Goal: Transaction & Acquisition: Download file/media

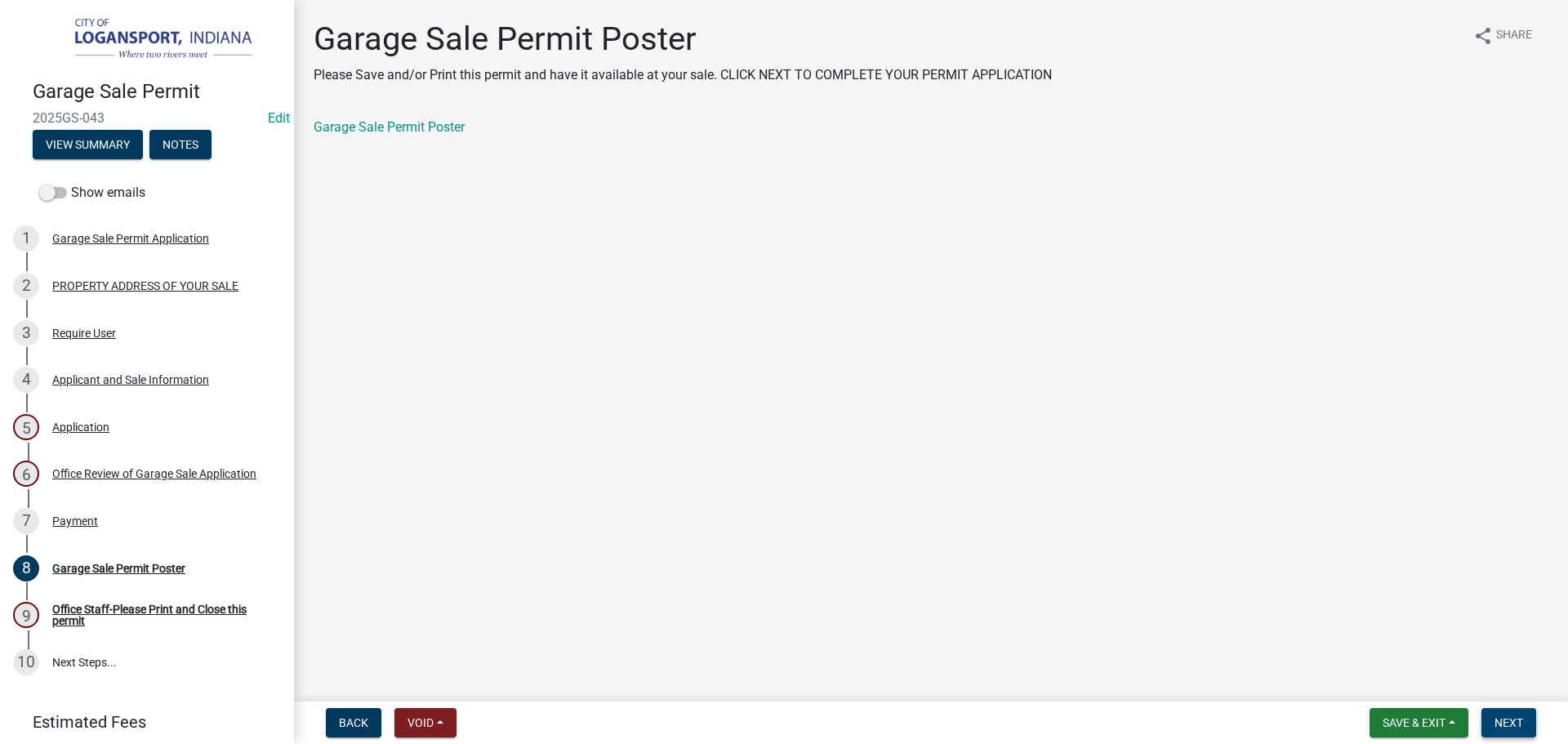
click at [1496, 722] on span "Next" at bounding box center [1509, 723] width 29 height 13
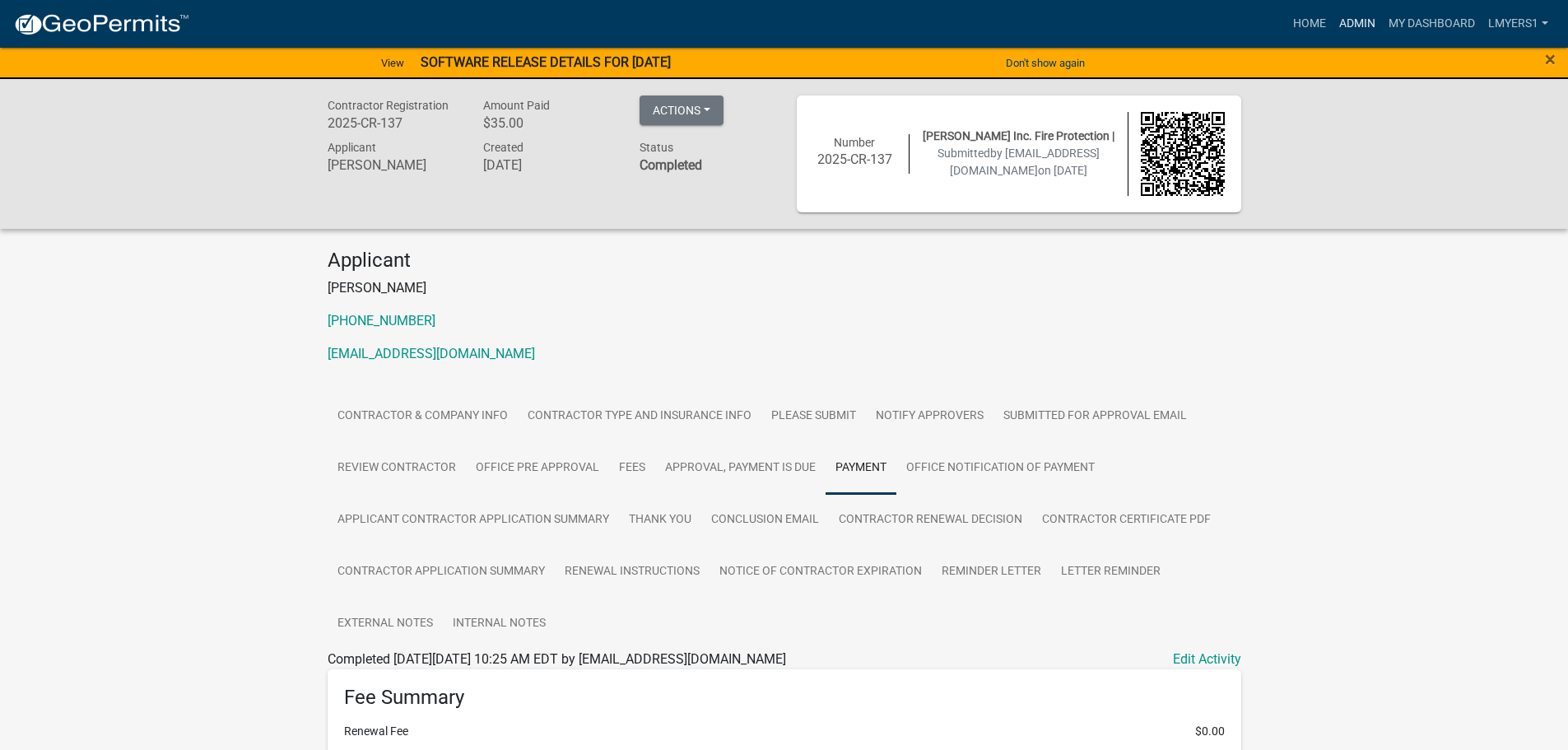
click at [1348, 34] on link "Admin" at bounding box center [1357, 24] width 49 height 31
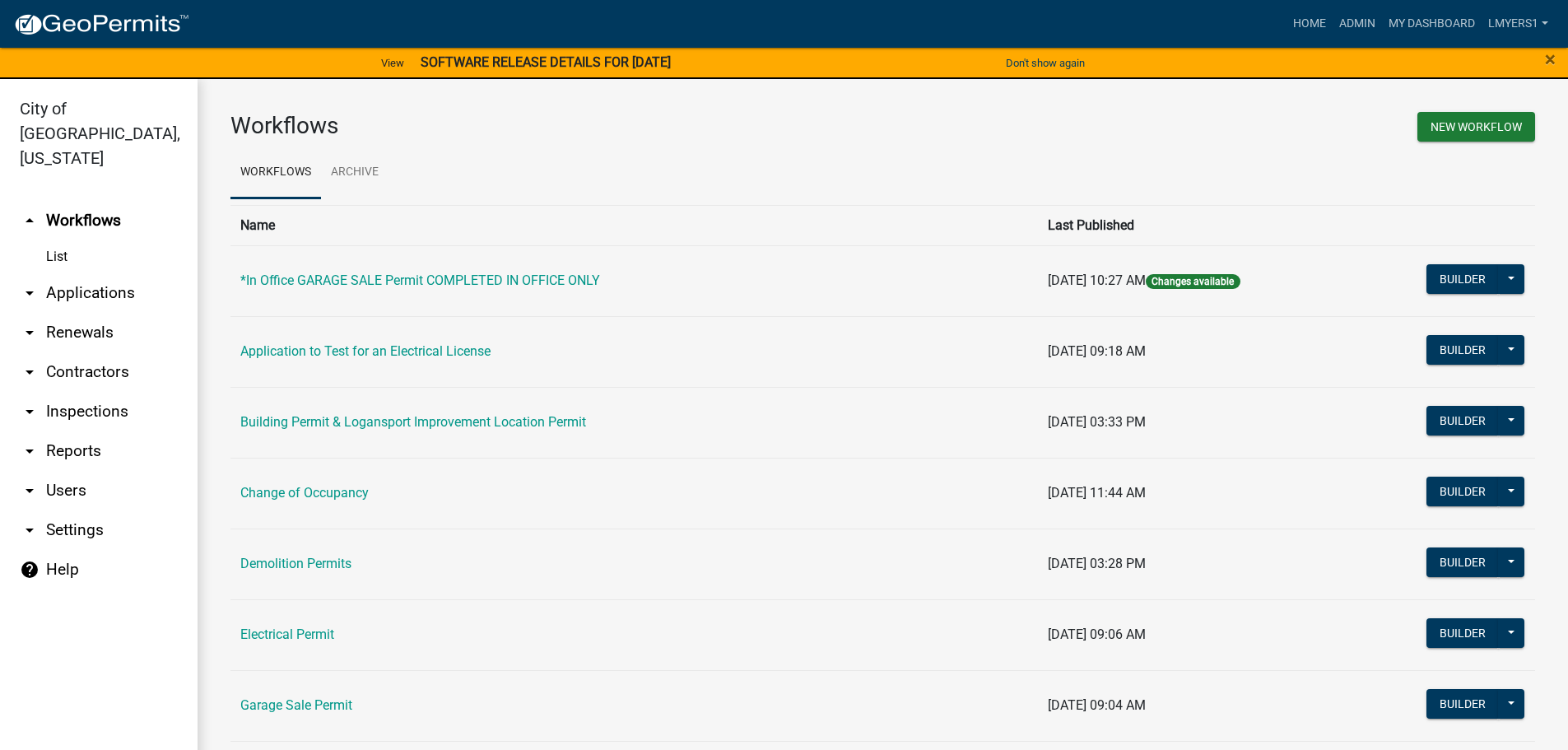
click at [90, 352] on link "arrow_drop_down Contractors" at bounding box center [99, 372] width 198 height 40
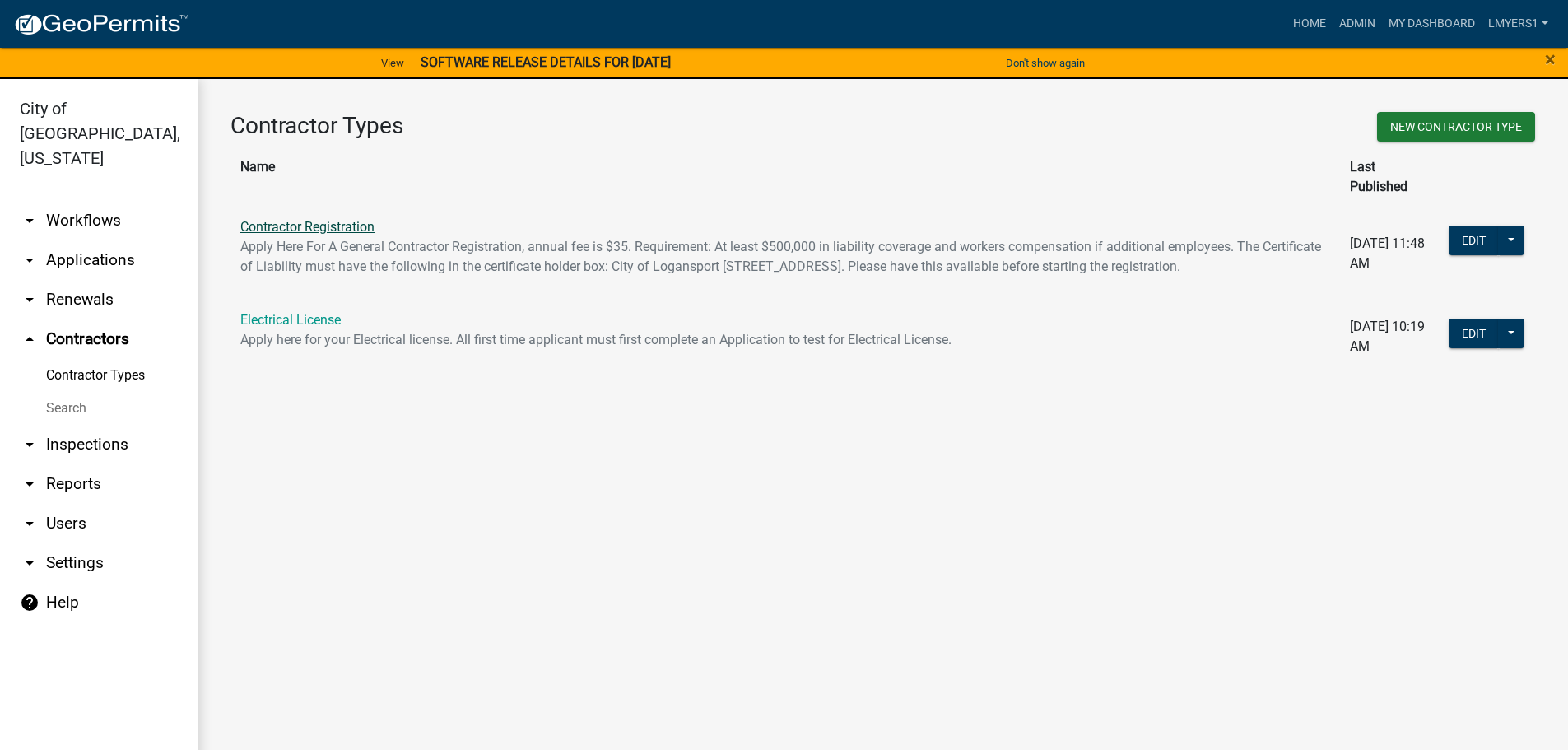
click at [293, 219] on link "Contractor Registration" at bounding box center [307, 226] width 134 height 16
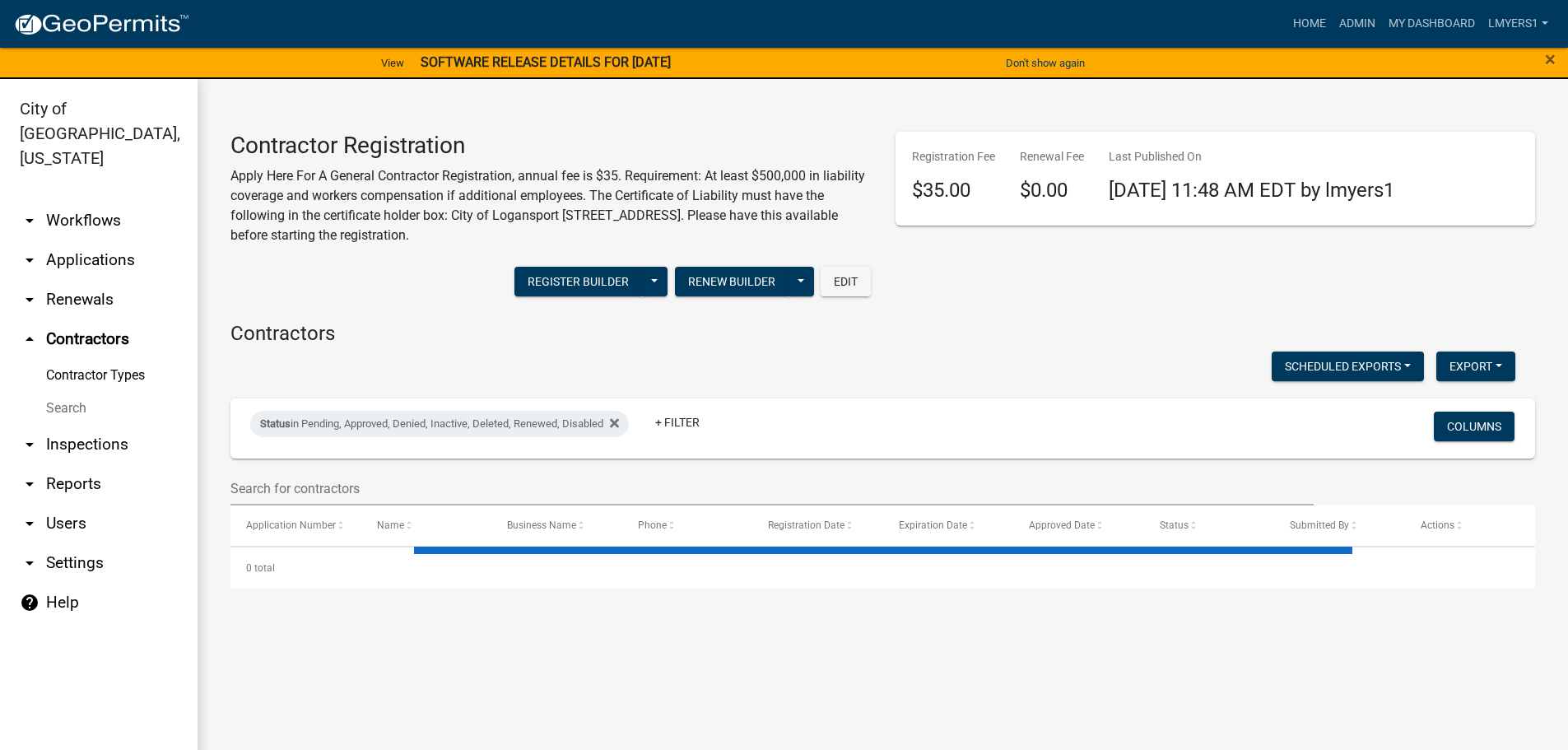
select select "3: 100"
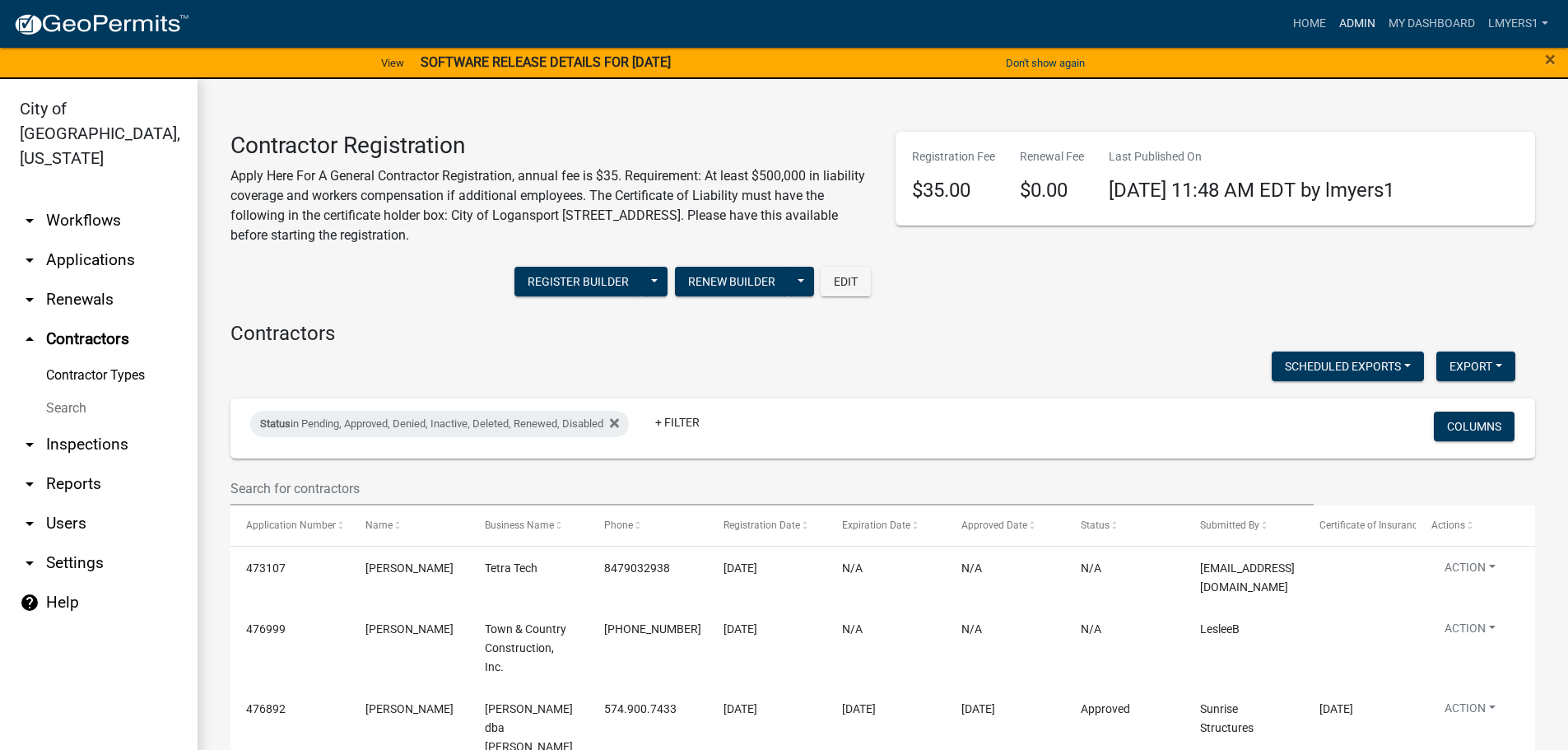
click at [1353, 16] on link "Admin" at bounding box center [1357, 24] width 49 height 31
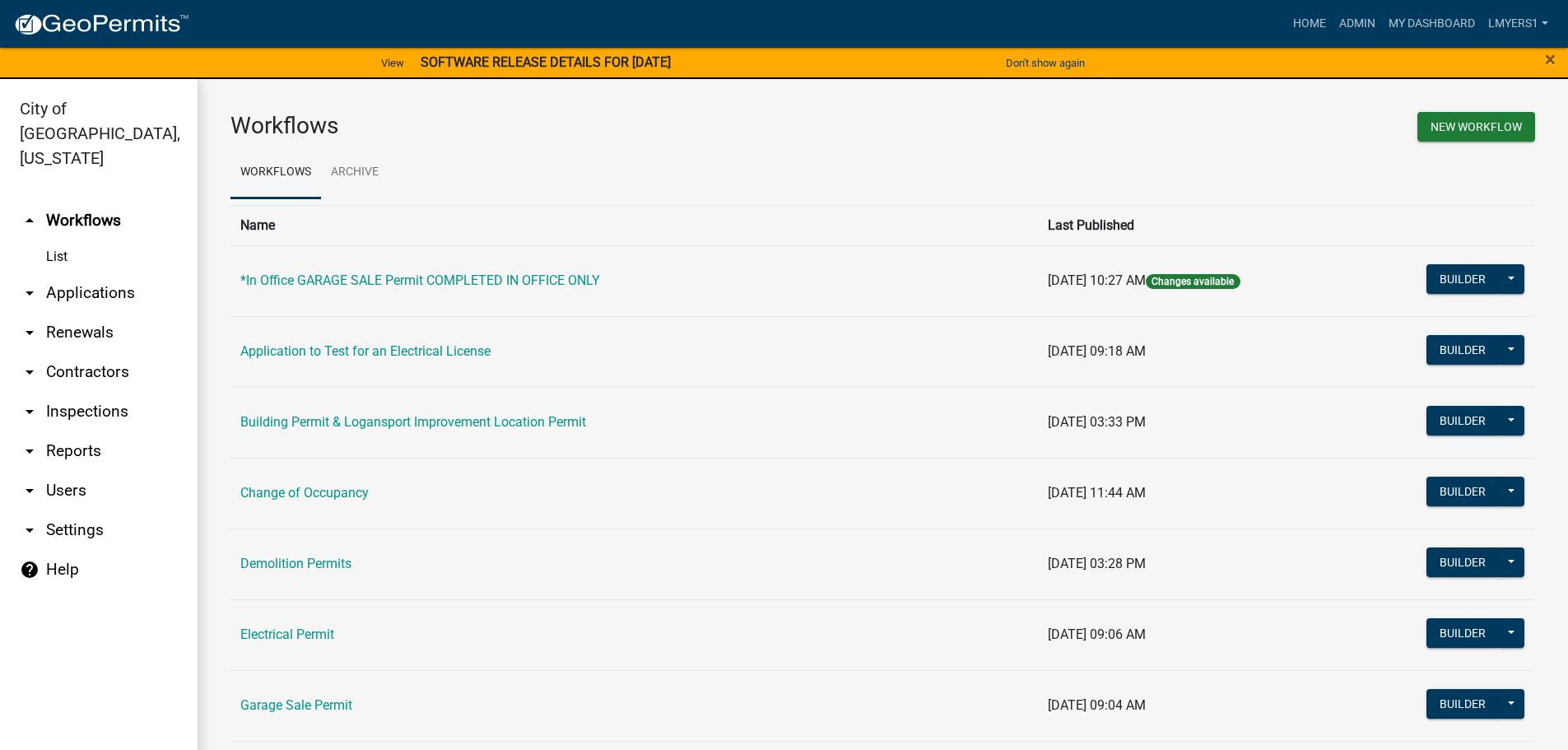
click at [80, 432] on link "arrow_drop_down Reports" at bounding box center [99, 451] width 198 height 40
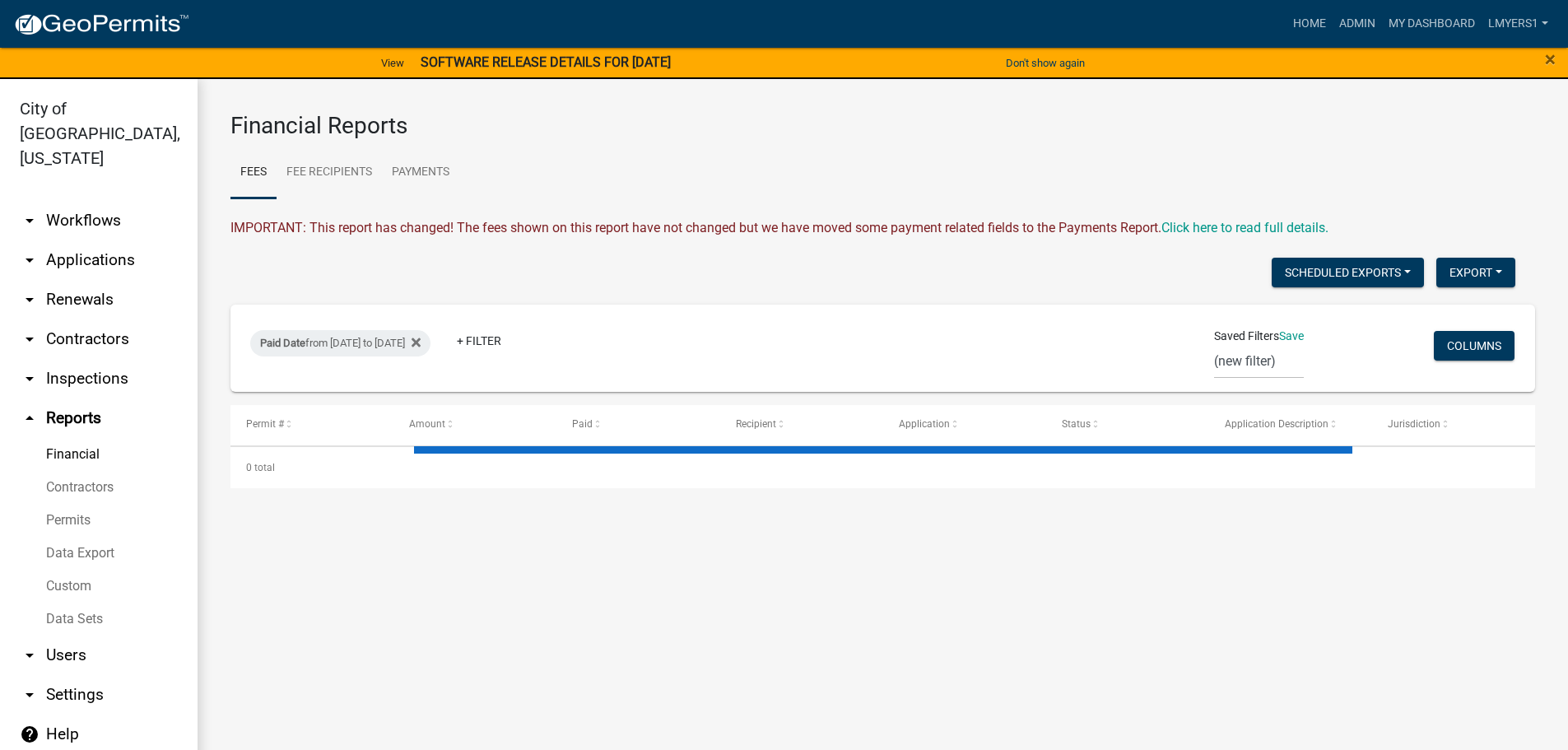
click at [88, 603] on link "Data Sets" at bounding box center [99, 619] width 198 height 33
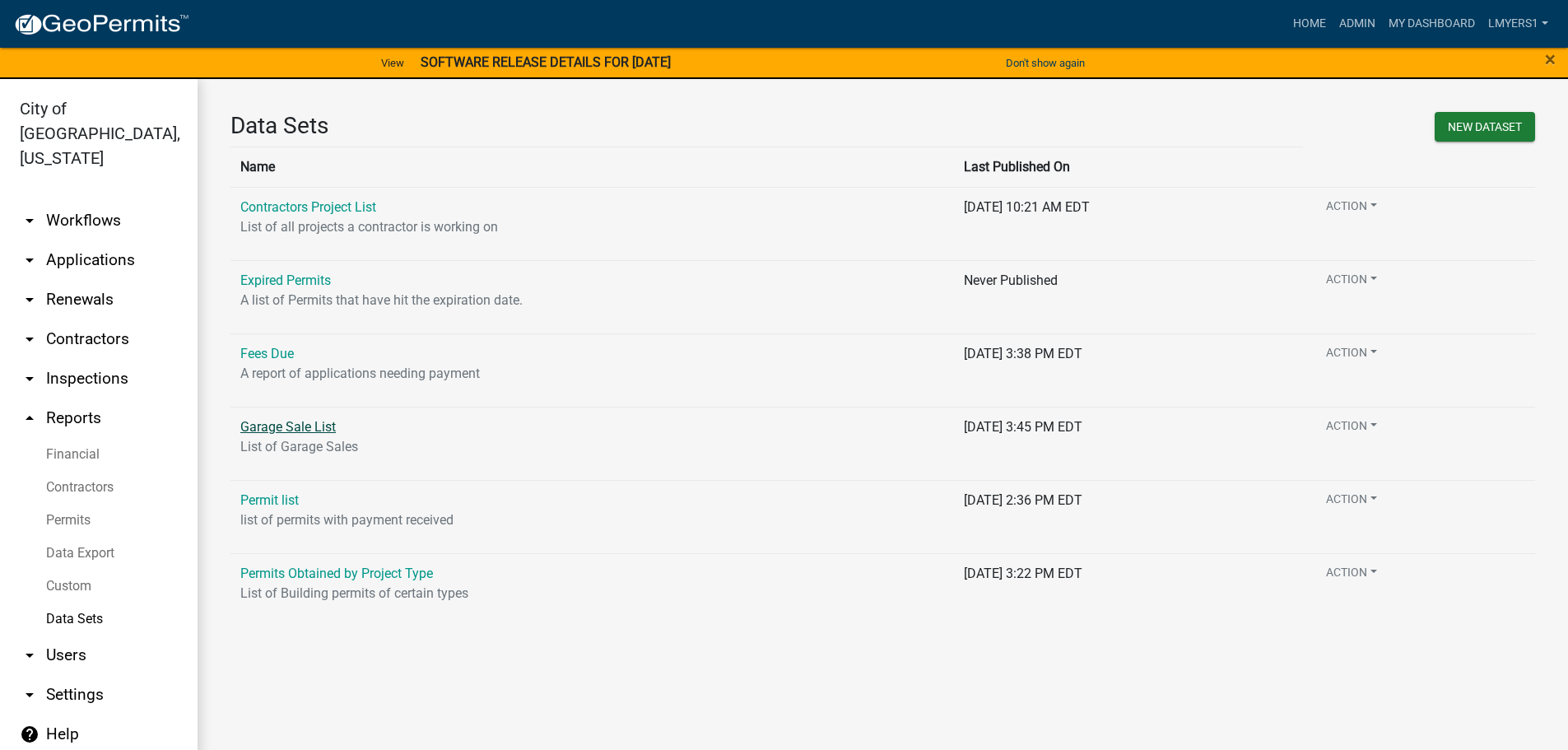
click at [302, 421] on link "Garage Sale List" at bounding box center [287, 427] width 95 height 16
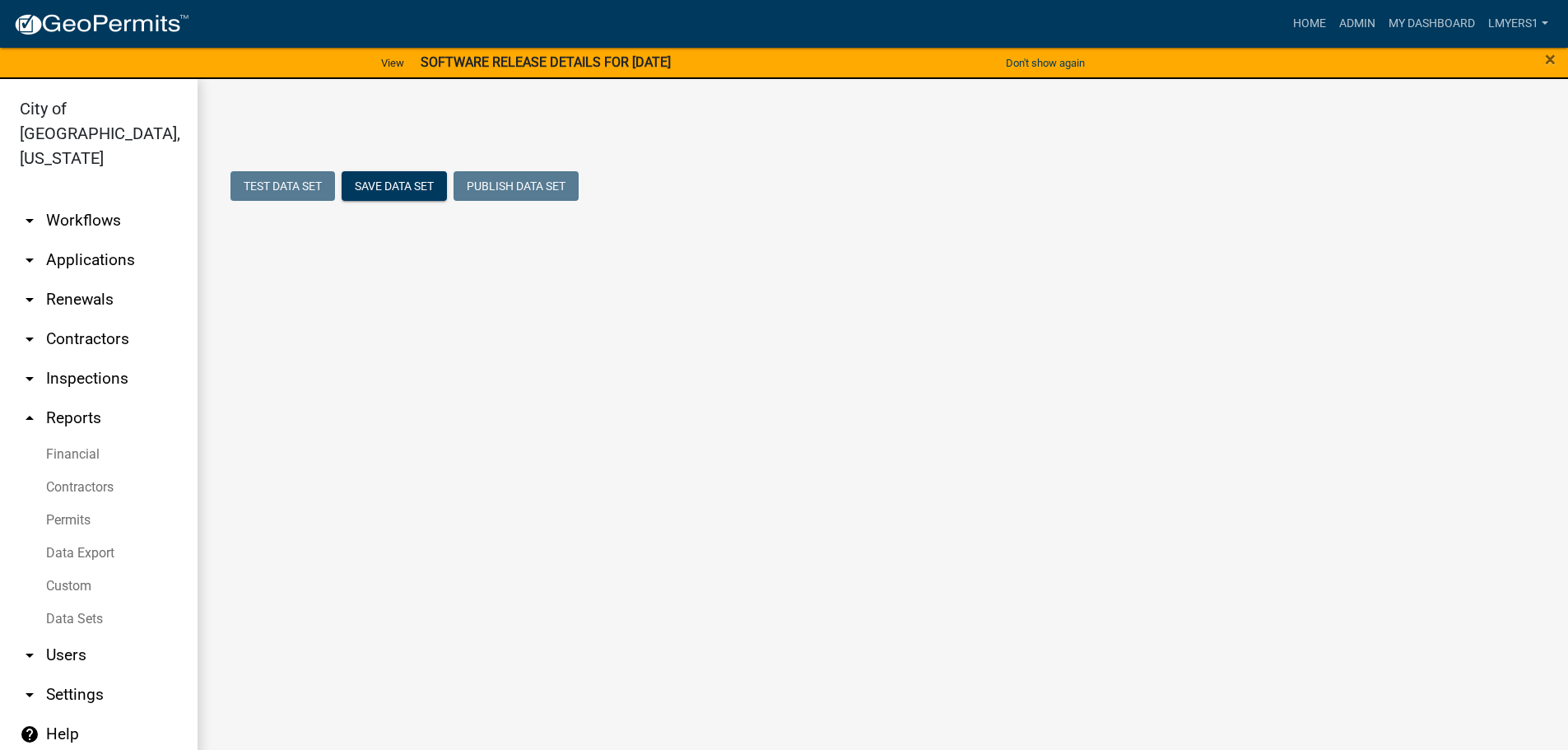
select select "Payment received"
select select "efe7858b-390d-46b7-b9d0-f5d760910567"
select select "3b888283-4614-4799-92fd-a84a7b0862a7"
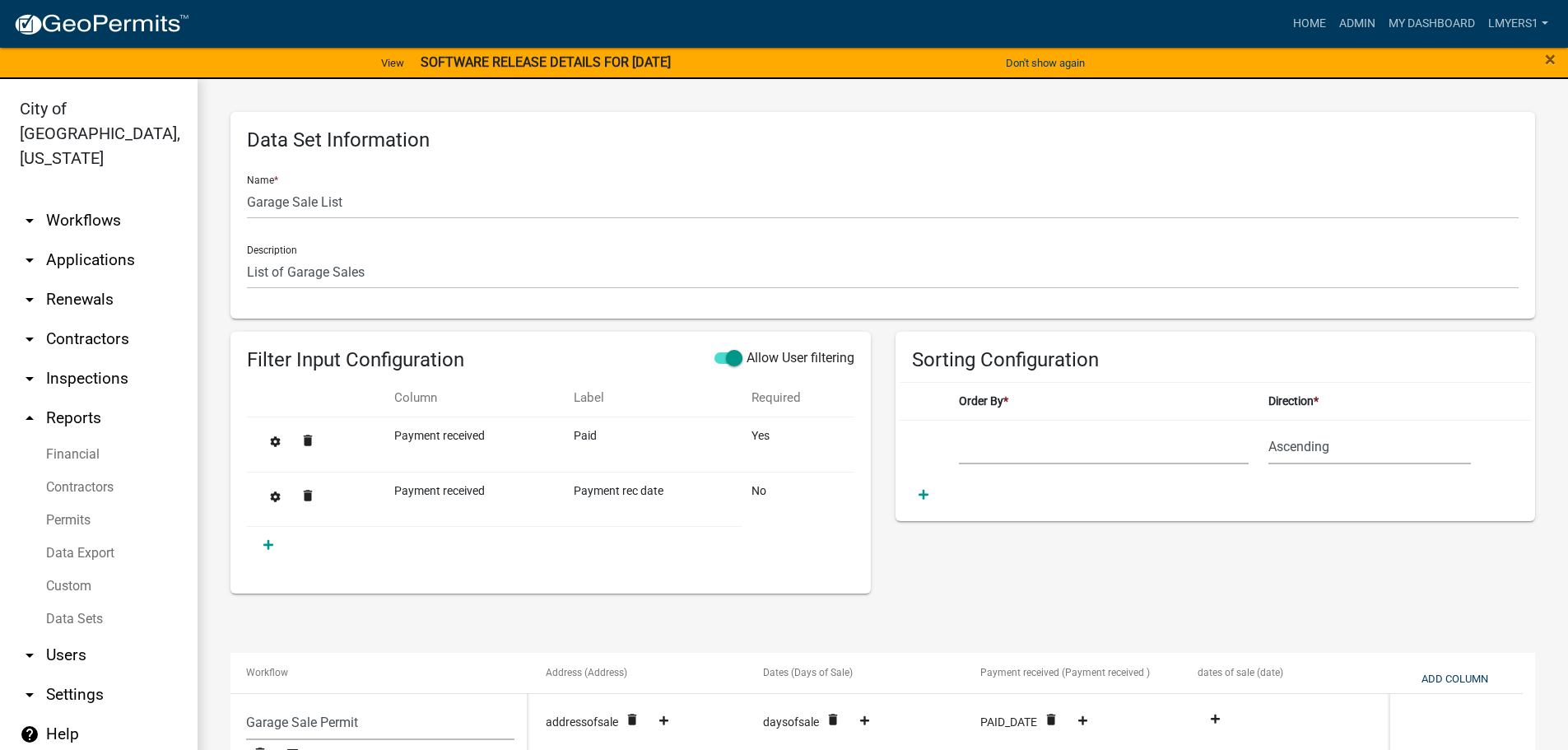
click at [63, 537] on link "Data Export" at bounding box center [99, 553] width 198 height 33
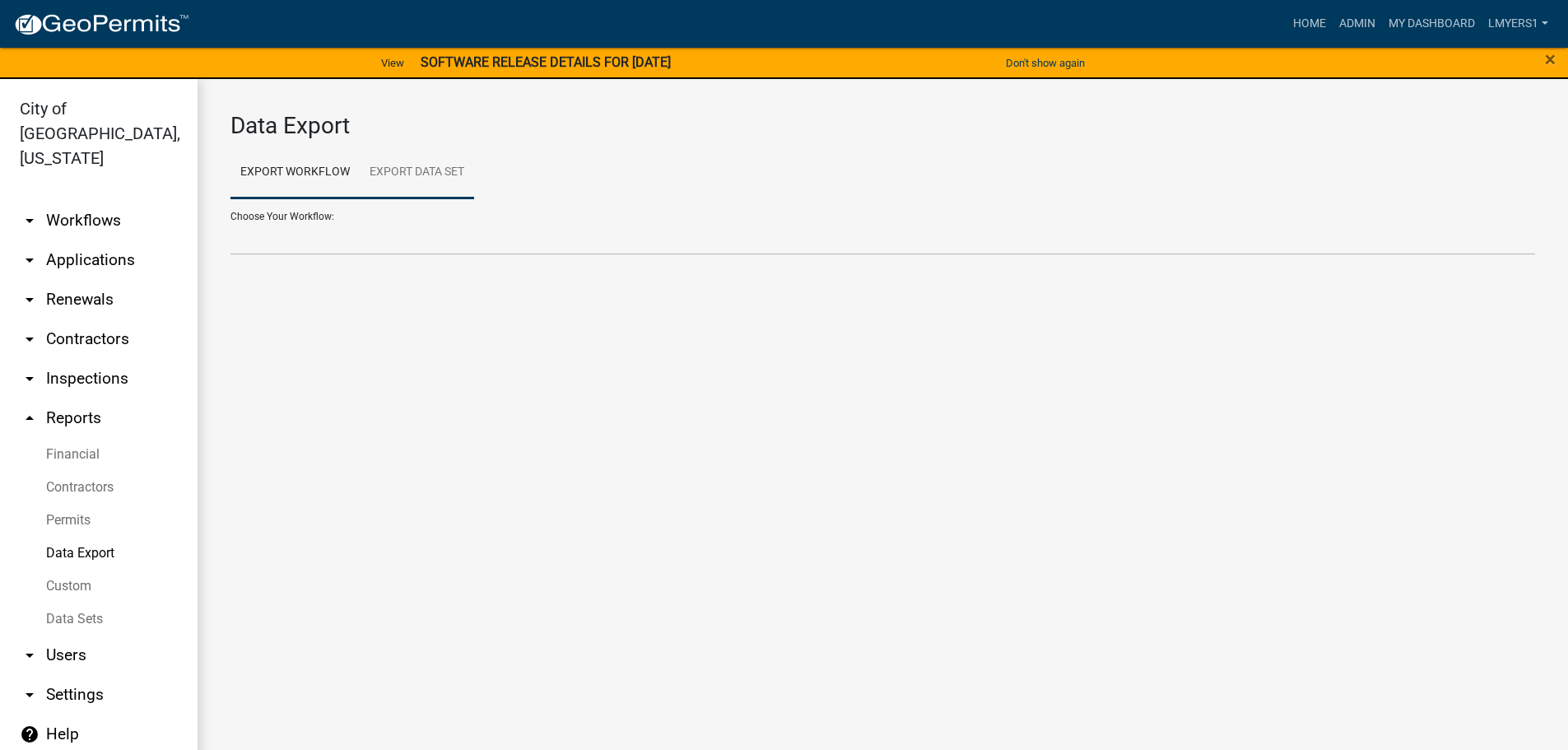
click at [431, 168] on link "Export Data Set" at bounding box center [416, 173] width 114 height 53
click at [410, 177] on link "Export Data Set" at bounding box center [416, 173] width 114 height 53
click at [372, 247] on select "Contractors Project List Fees Due Garage Sale List Permit list Permits Obtained…" at bounding box center [883, 238] width 1305 height 34
select select "3: 82e0a01d-f1b8-49f2-aad3-a8058d032405"
click at [231, 221] on select "Contractors Project List Fees Due Garage Sale List Permit list Permits Obtained…" at bounding box center [883, 238] width 1305 height 34
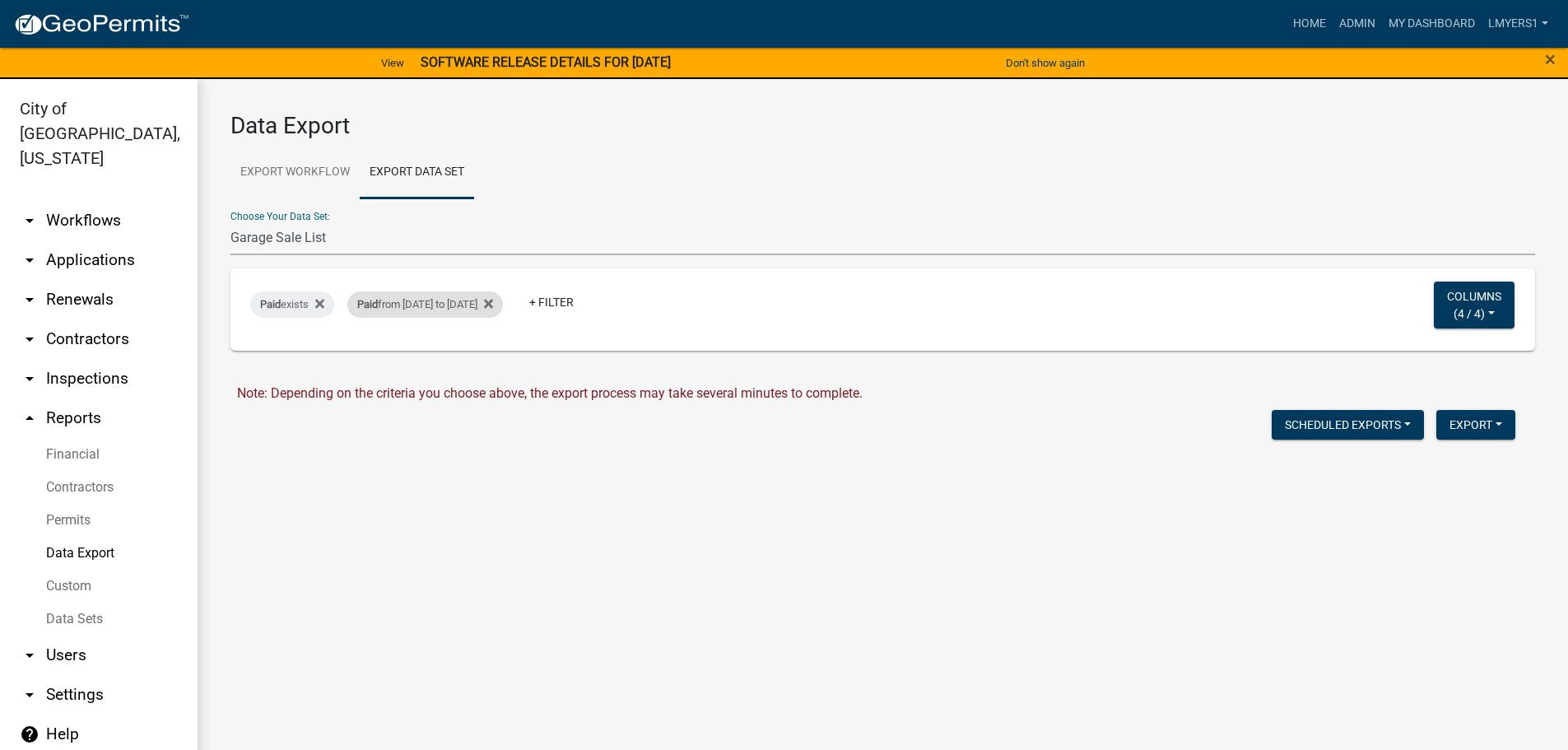
click at [404, 308] on div "Paid from [DATE] to [DATE]" at bounding box center [425, 304] width 155 height 26
select select "custom"
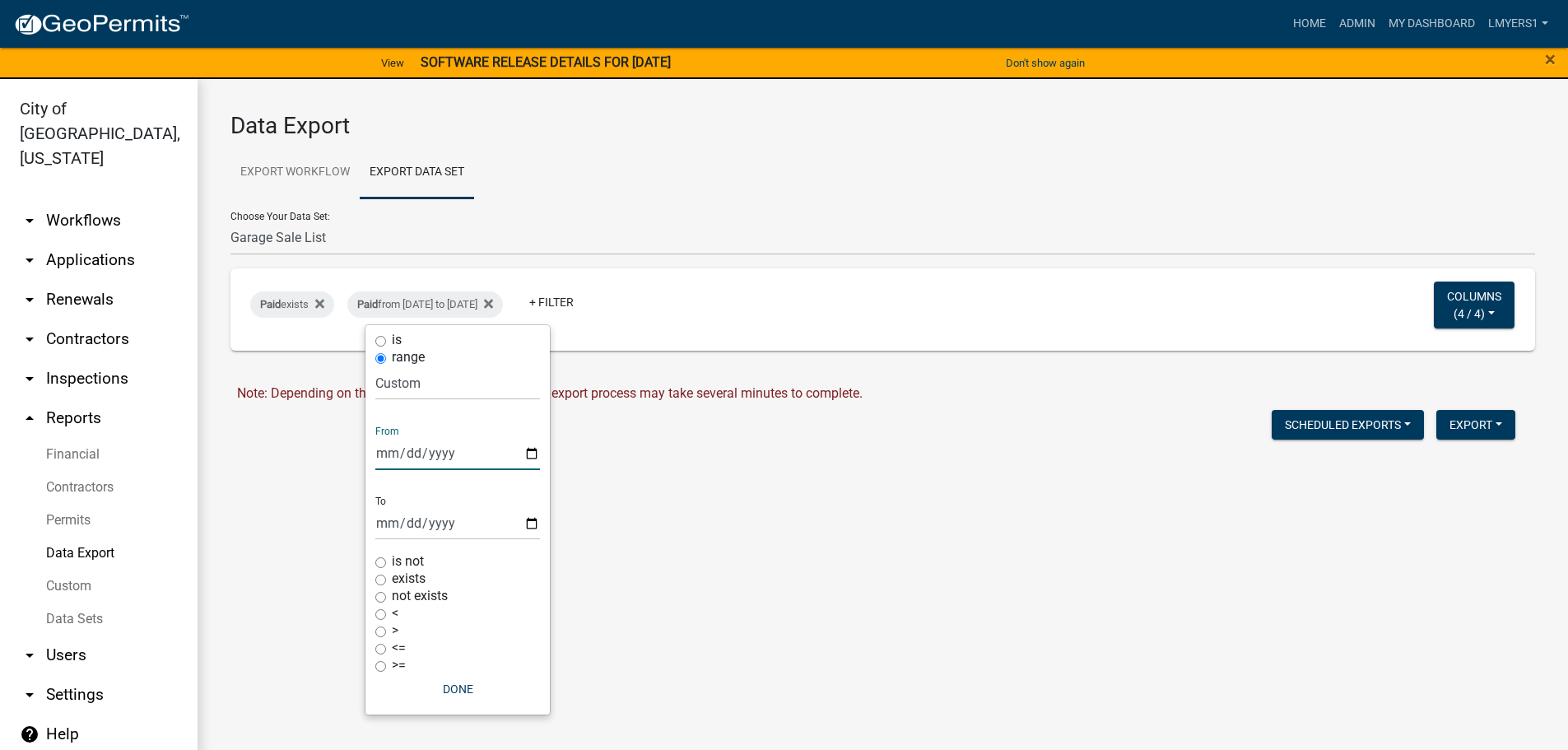
click at [533, 453] on input "[DATE]" at bounding box center [457, 453] width 165 height 34
type input "[DATE]"
click at [532, 520] on input "[DATE]" at bounding box center [457, 523] width 165 height 34
type input "[DATE]"
click at [531, 448] on input "[DATE]" at bounding box center [457, 453] width 165 height 34
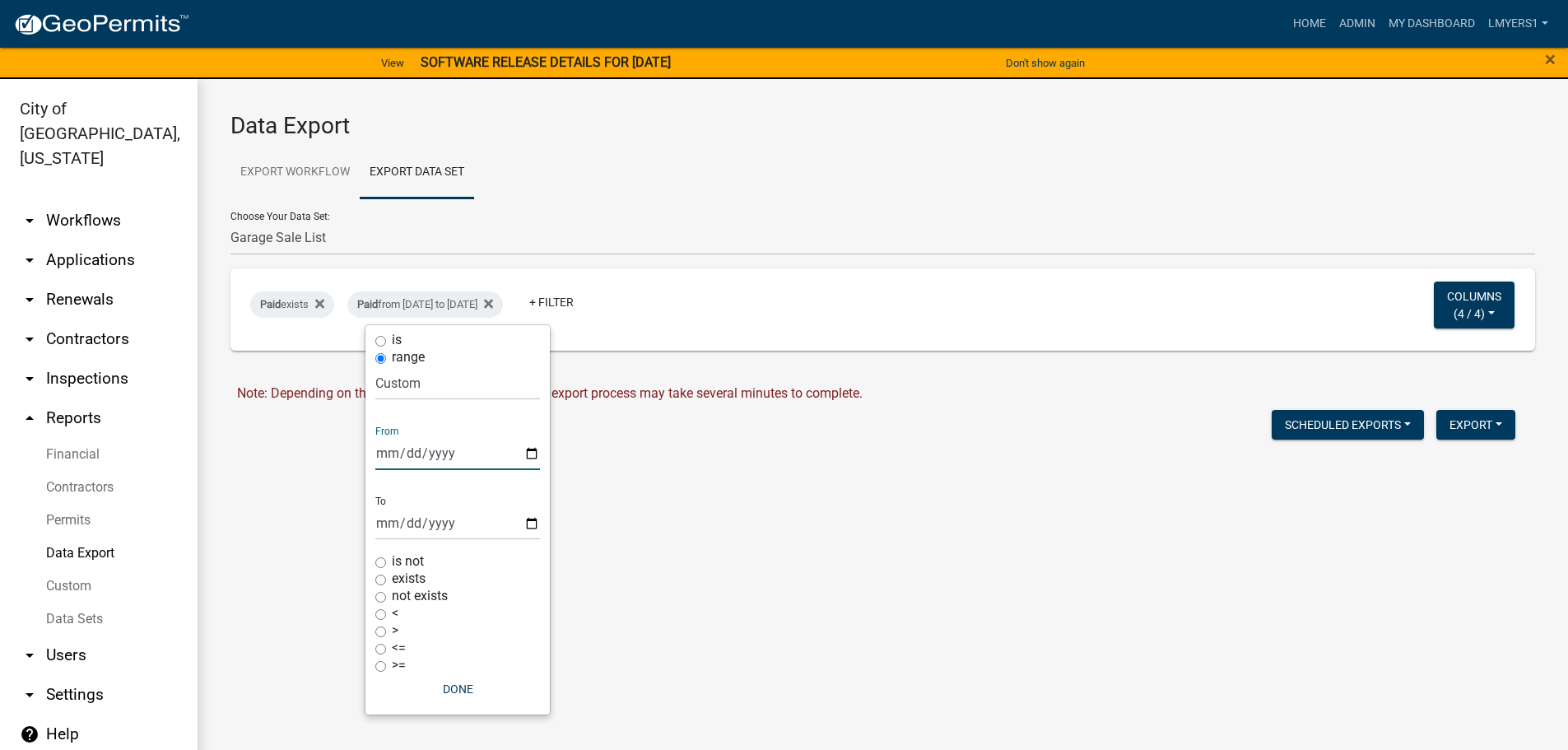
type input "[DATE]"
click at [530, 522] on input "[DATE]" at bounding box center [457, 523] width 165 height 34
click at [571, 471] on div "Data Export Export Workflow Export Data Set Choose Your Workflow: *In Office GA…" at bounding box center [883, 288] width 1371 height 419
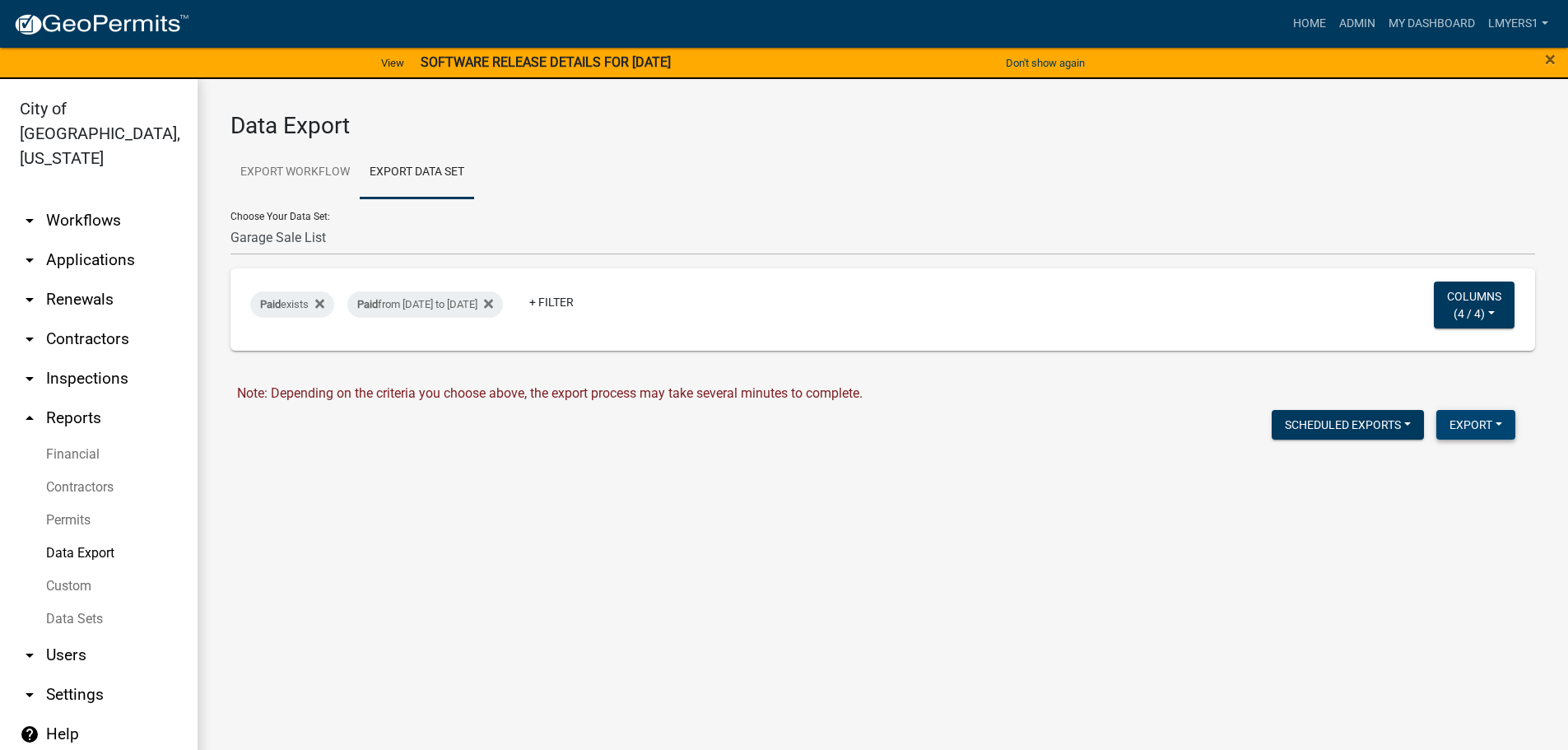
click at [1469, 425] on button "Export" at bounding box center [1477, 424] width 79 height 29
click at [1452, 472] on button "Excel Format (.xlsx)" at bounding box center [1438, 467] width 154 height 40
click at [379, 465] on link "Download Garage Sale List.xlsx" at bounding box center [330, 460] width 185 height 16
click at [352, 454] on link "Download Garage Sale List.xlsx" at bounding box center [330, 460] width 185 height 16
